Goal: Navigation & Orientation: Find specific page/section

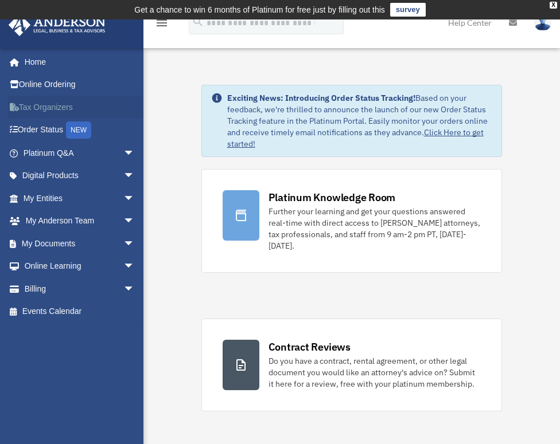
click at [35, 105] on link "Tax Organizers" at bounding box center [80, 107] width 144 height 23
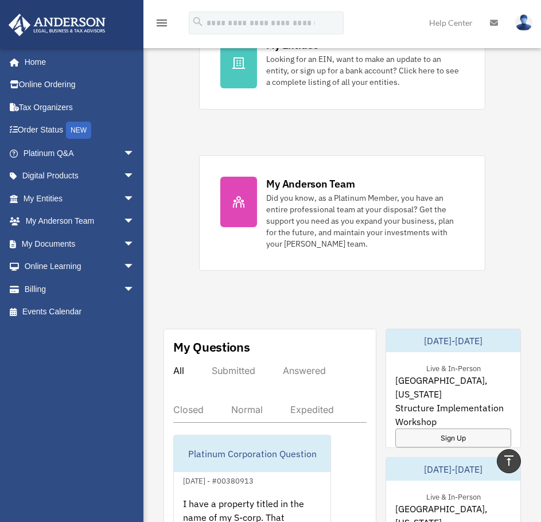
scroll to position [459, 0]
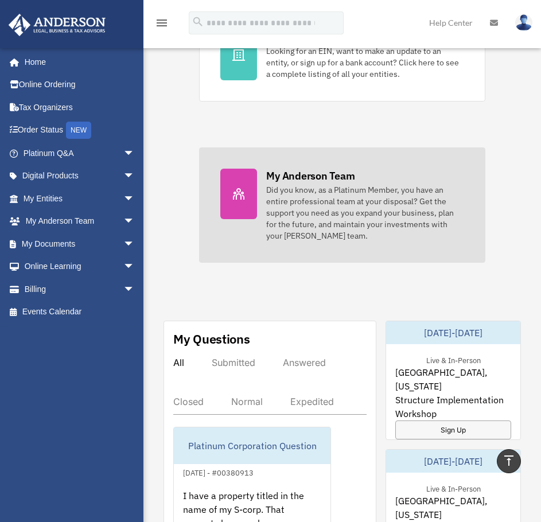
click at [236, 198] on icon at bounding box center [239, 194] width 14 height 14
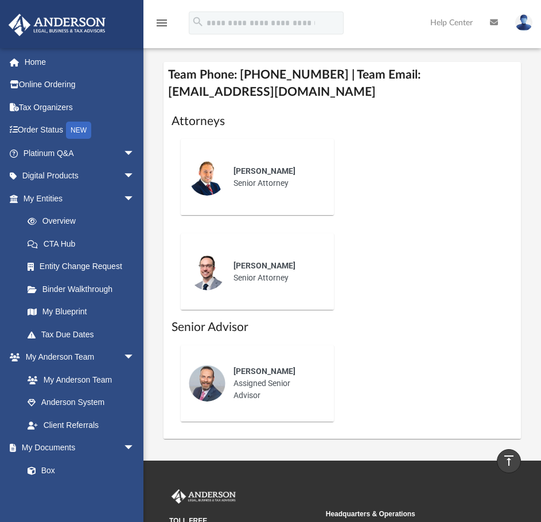
scroll to position [631, 0]
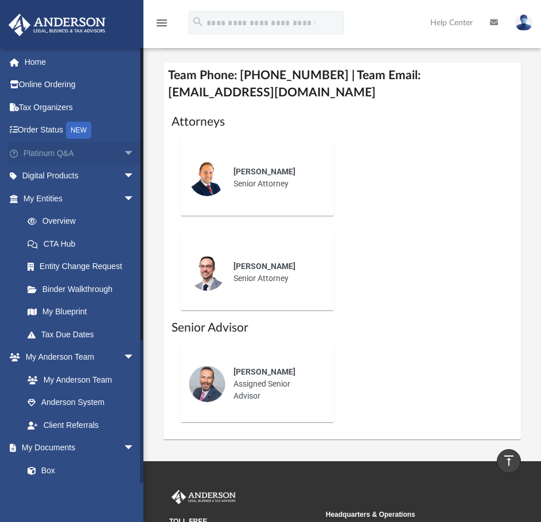
click at [123, 154] on span "arrow_drop_down" at bounding box center [134, 154] width 23 height 24
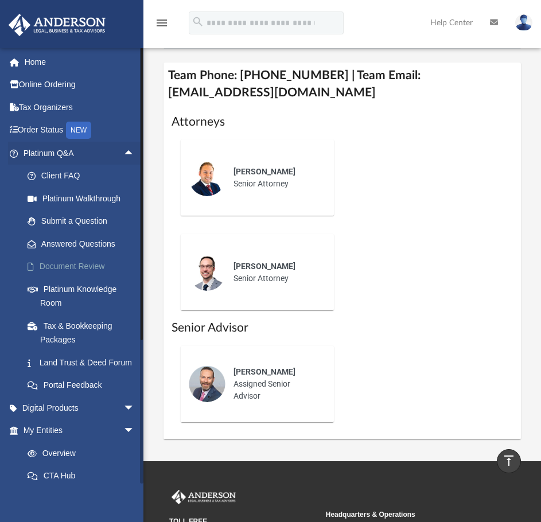
click at [85, 265] on link "Document Review" at bounding box center [84, 266] width 136 height 23
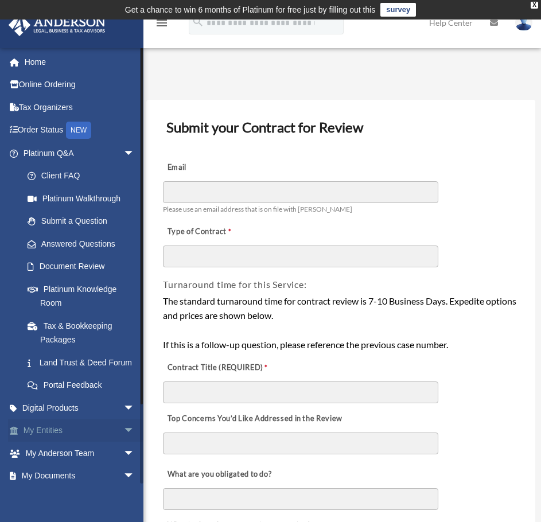
click at [123, 443] on span "arrow_drop_down" at bounding box center [134, 431] width 23 height 24
click at [123, 443] on span "arrow_drop_up" at bounding box center [134, 431] width 23 height 24
click at [123, 442] on span "arrow_drop_down" at bounding box center [134, 431] width 23 height 24
click at [64, 464] on link "Overview" at bounding box center [84, 452] width 136 height 23
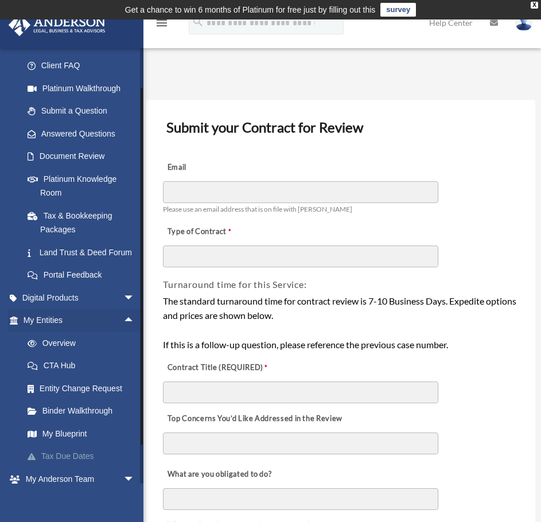
scroll to position [115, 0]
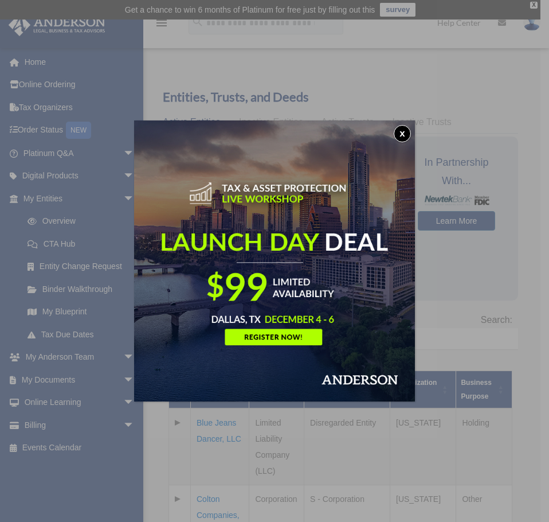
click at [46, 310] on div "x" at bounding box center [274, 261] width 549 height 522
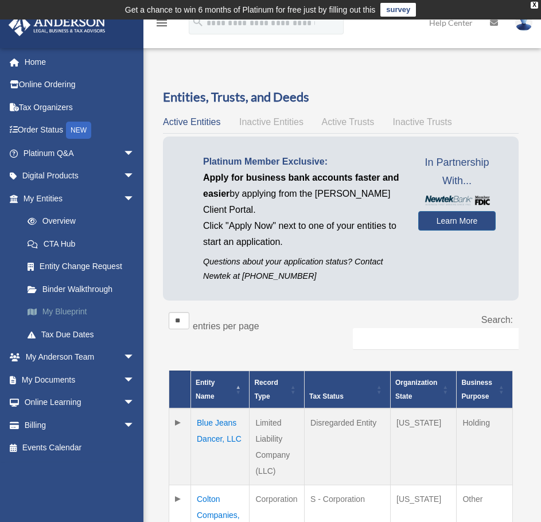
click at [48, 311] on link "My Blueprint" at bounding box center [84, 311] width 136 height 23
